Goal: Navigation & Orientation: Understand site structure

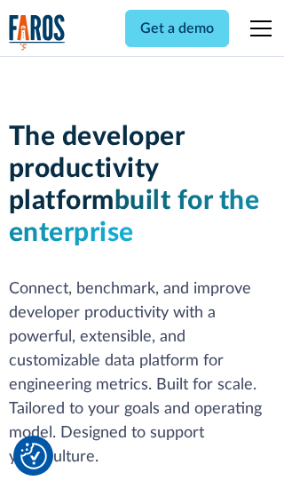
scroll to position [268, 0]
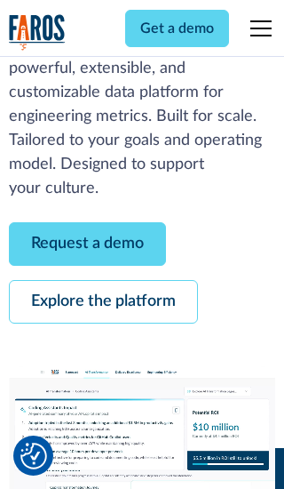
click at [87, 244] on link "Request a demo" at bounding box center [87, 244] width 157 height 44
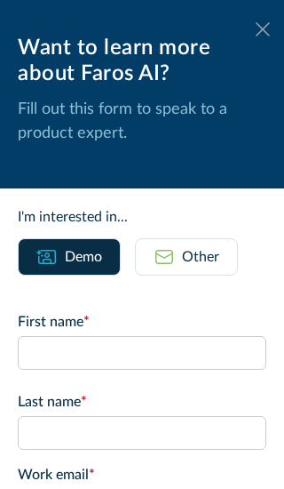
click at [263, 29] on icon at bounding box center [263, 28] width 14 height 13
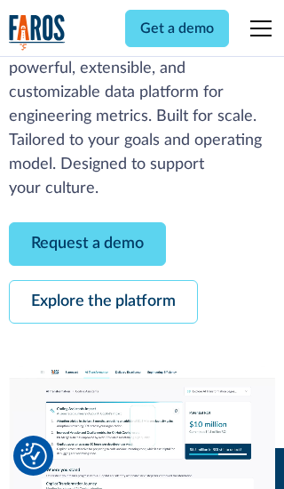
scroll to position [326, 0]
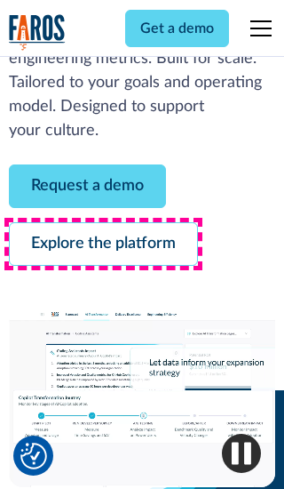
click at [103, 244] on link "Explore the platform" at bounding box center [103, 244] width 189 height 44
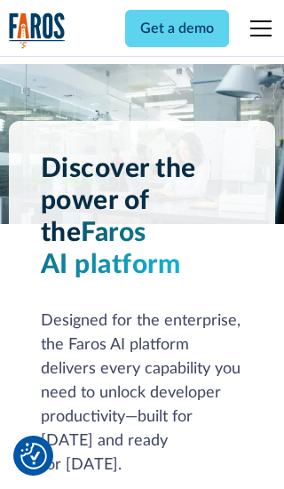
scroll to position [13360, 0]
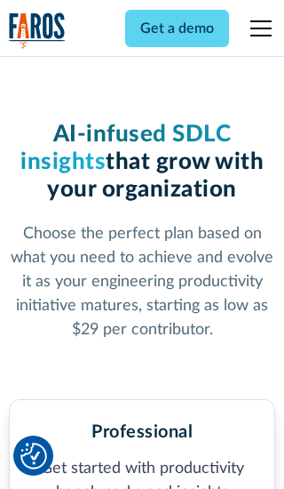
scroll to position [2762, 0]
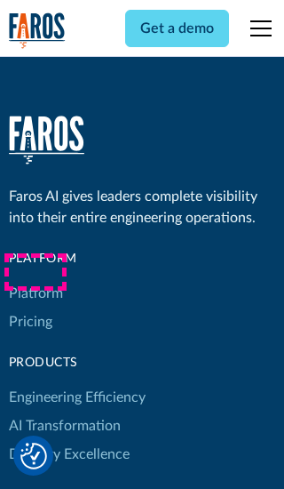
click at [35, 279] on link "Platform" at bounding box center [36, 293] width 54 height 28
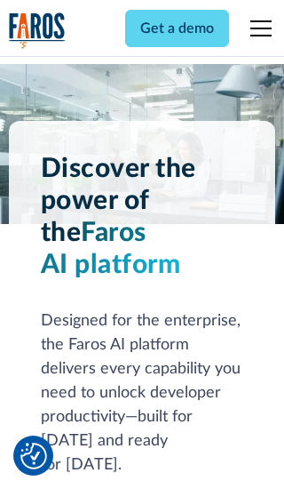
scroll to position [13931, 0]
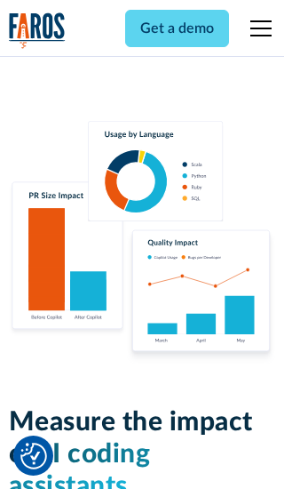
scroll to position [10996, 0]
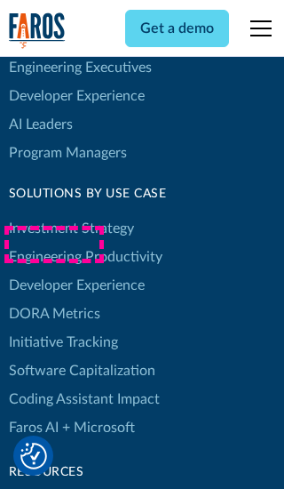
click at [53, 300] on link "DORA Metrics" at bounding box center [55, 314] width 92 height 28
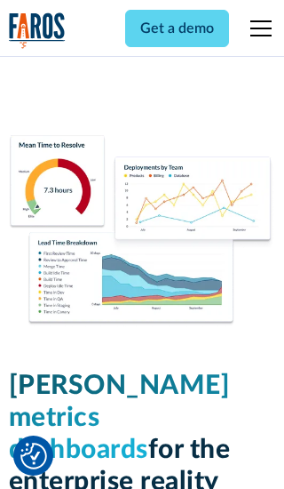
scroll to position [7791, 0]
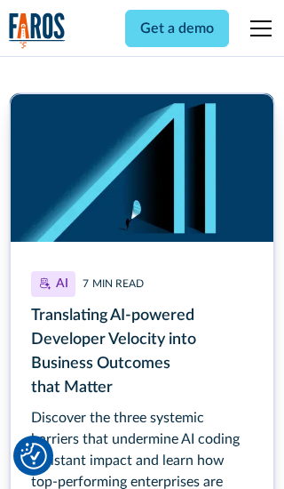
scroll to position [7962, 0]
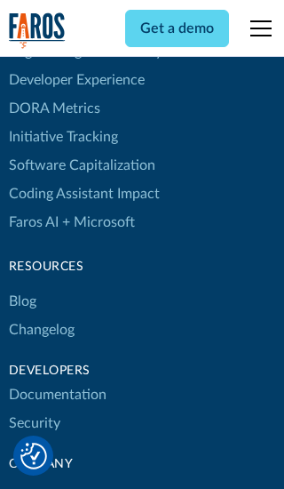
click at [41, 316] on link "Changelog" at bounding box center [42, 330] width 66 height 28
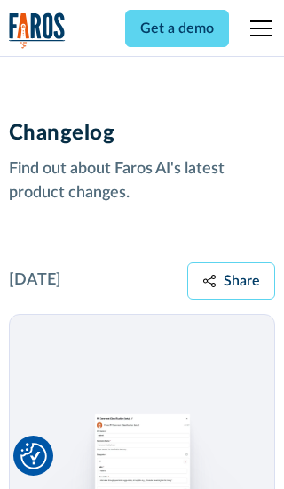
scroll to position [21478, 0]
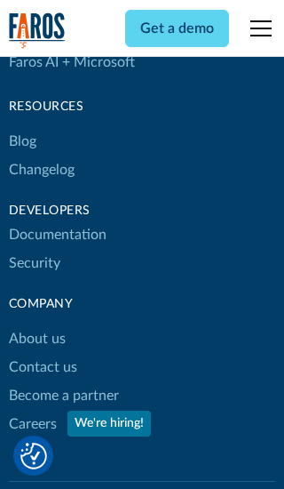
click at [36, 324] on link "About us" at bounding box center [37, 338] width 57 height 28
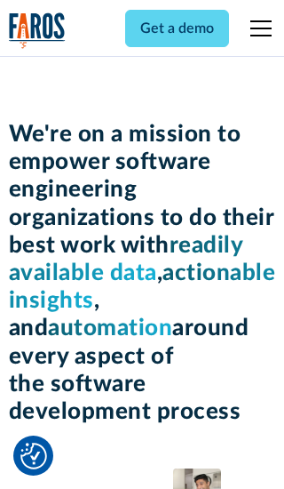
scroll to position [6137, 0]
